Goal: Task Accomplishment & Management: Use online tool/utility

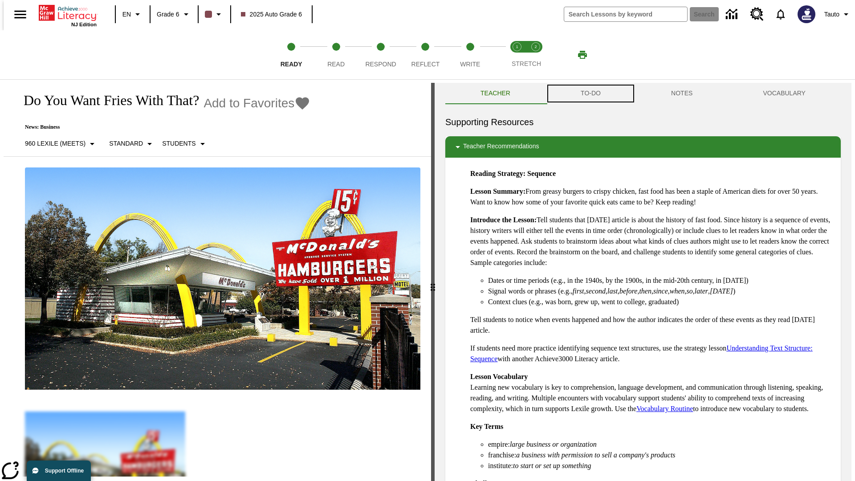
click at [590, 94] on button "TO-DO" at bounding box center [591, 93] width 90 height 21
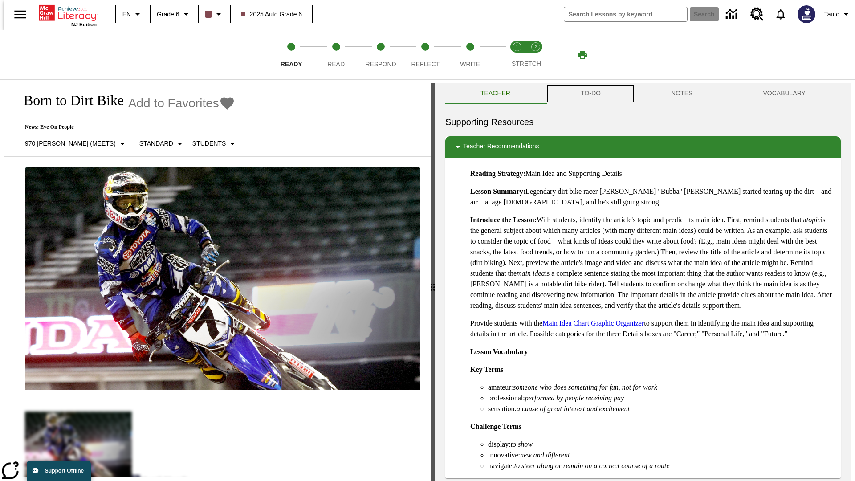
click at [590, 94] on button "TO-DO" at bounding box center [591, 93] width 90 height 21
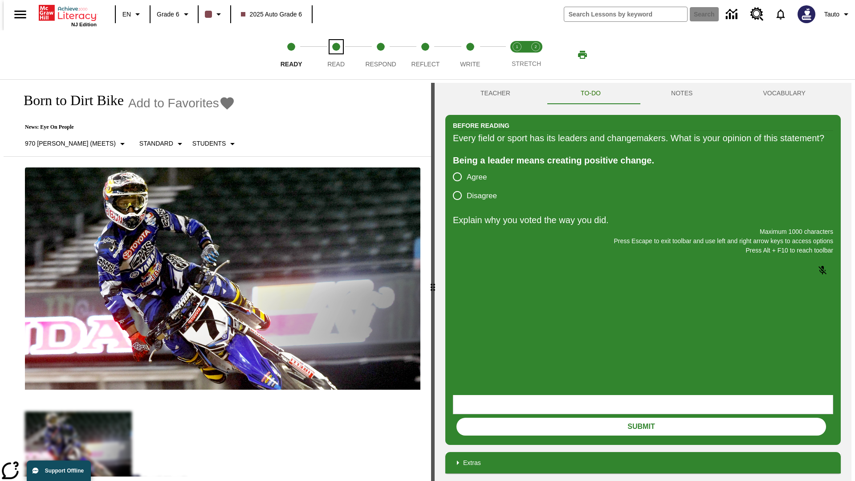
click at [336, 55] on span "Read" at bounding box center [335, 61] width 17 height 16
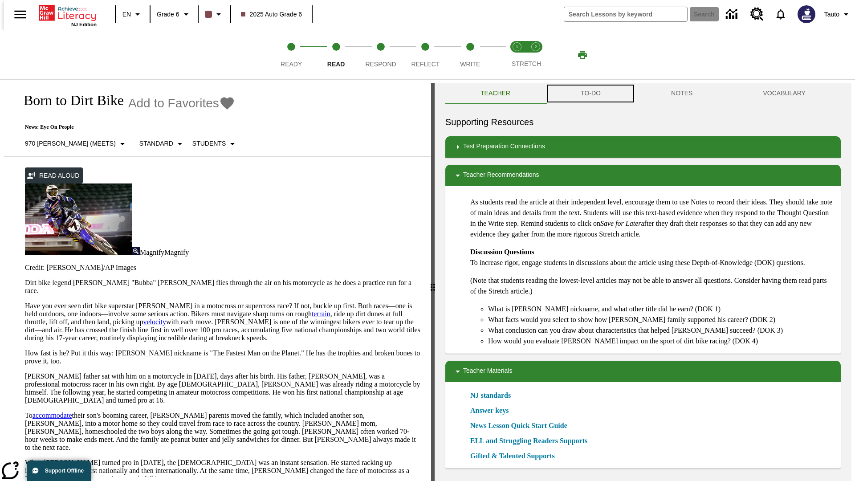
scroll to position [0, 0]
click at [590, 94] on button "TO-DO" at bounding box center [591, 92] width 90 height 21
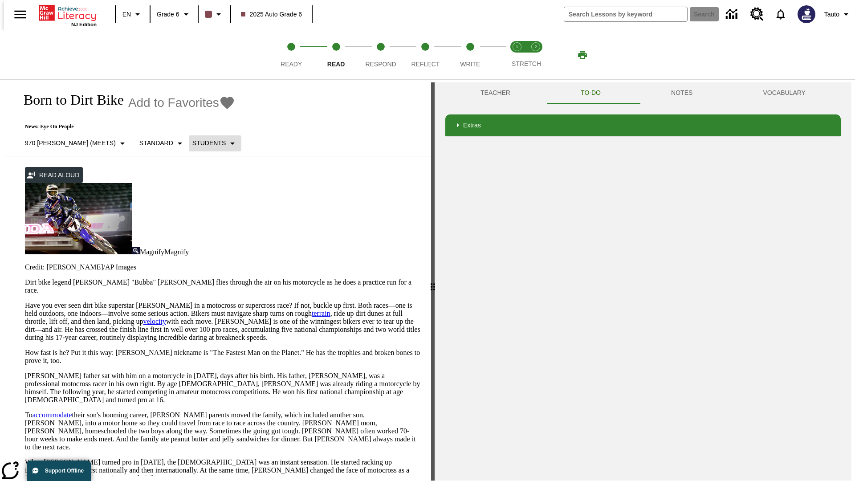
click at [192, 143] on p "Students" at bounding box center [208, 143] width 33 height 9
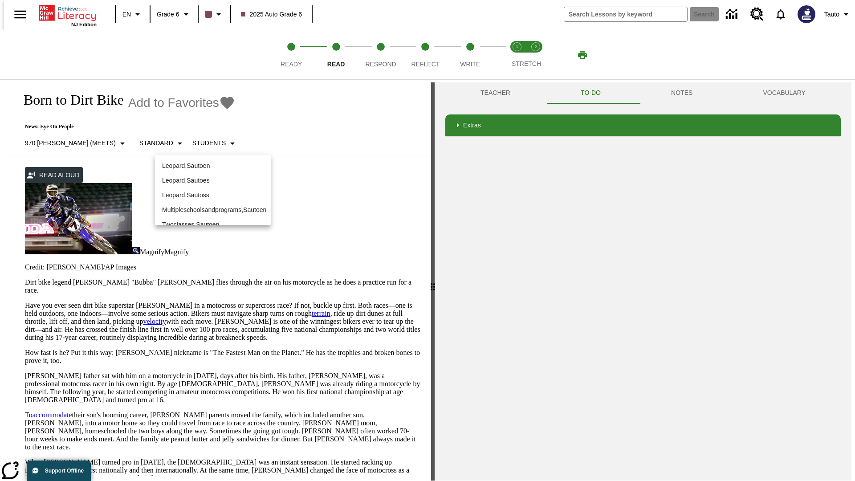
click at [213, 166] on p "Leopard , Sautoen" at bounding box center [213, 165] width 102 height 9
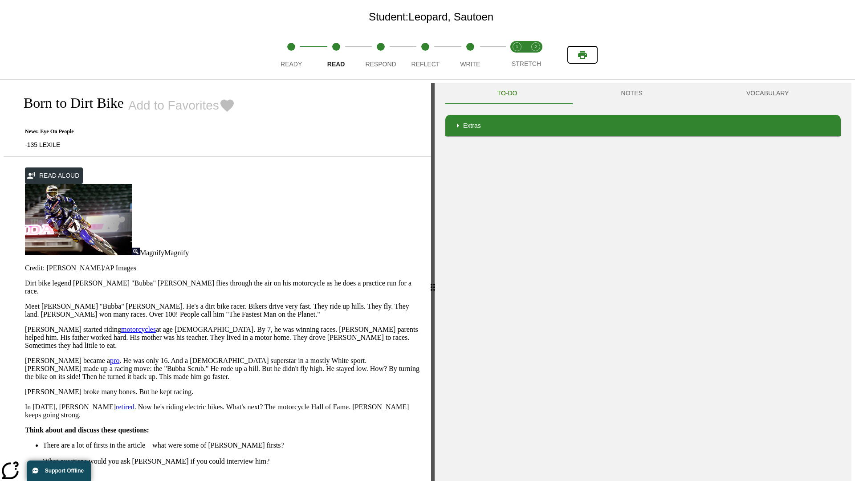
click at [583, 55] on icon "Print" at bounding box center [582, 55] width 9 height 8
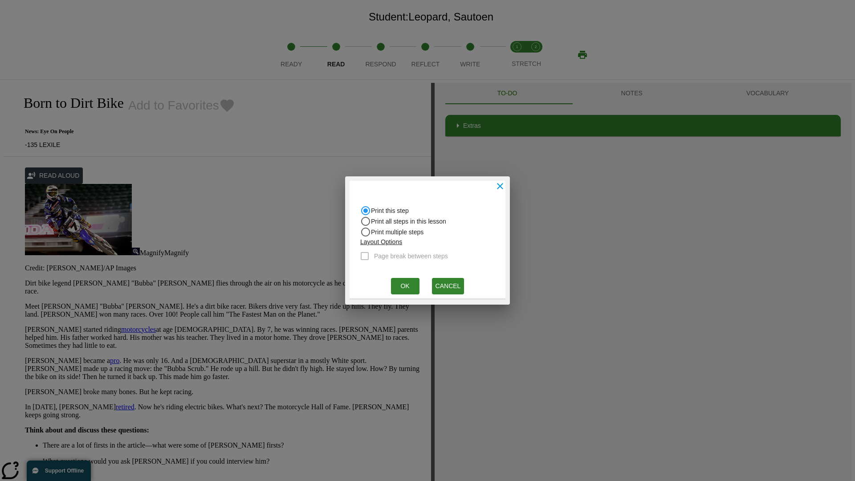
click at [366, 221] on input "Print all steps in this lesson" at bounding box center [365, 221] width 11 height 11
radio input "true"
radio input "false"
checkbox input "true"
click at [405, 286] on button "Ok" at bounding box center [405, 286] width 29 height 16
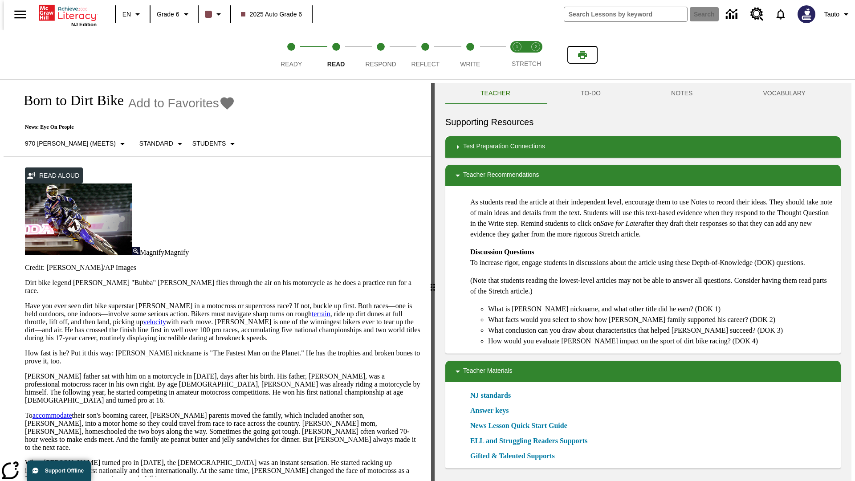
click at [583, 55] on icon "Print" at bounding box center [582, 55] width 9 height 8
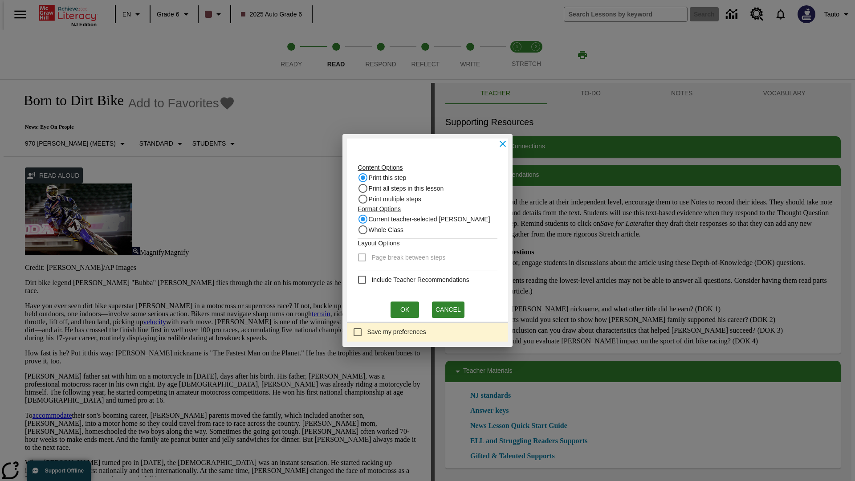
click at [366, 178] on input "Print this step" at bounding box center [363, 177] width 11 height 11
click at [366, 230] on input "Whole Class" at bounding box center [363, 230] width 11 height 11
radio input "true"
radio input "false"
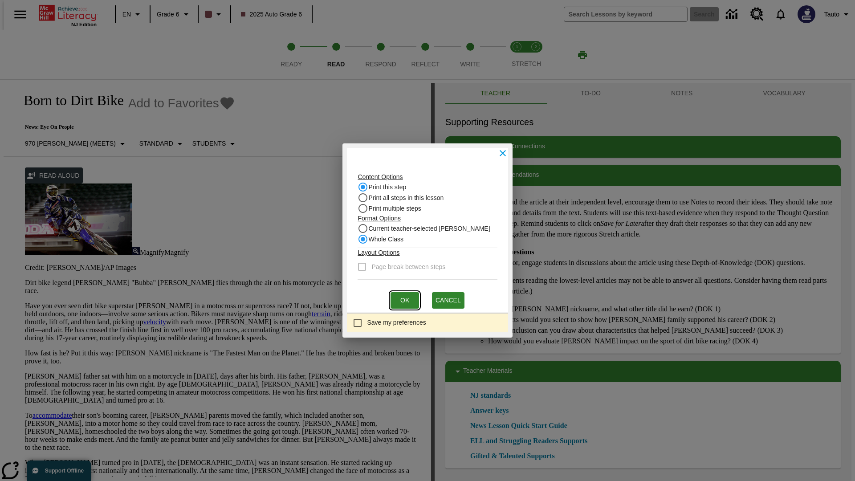
click at [405, 300] on button "Ok" at bounding box center [405, 300] width 29 height 16
